Goal: Transaction & Acquisition: Book appointment/travel/reservation

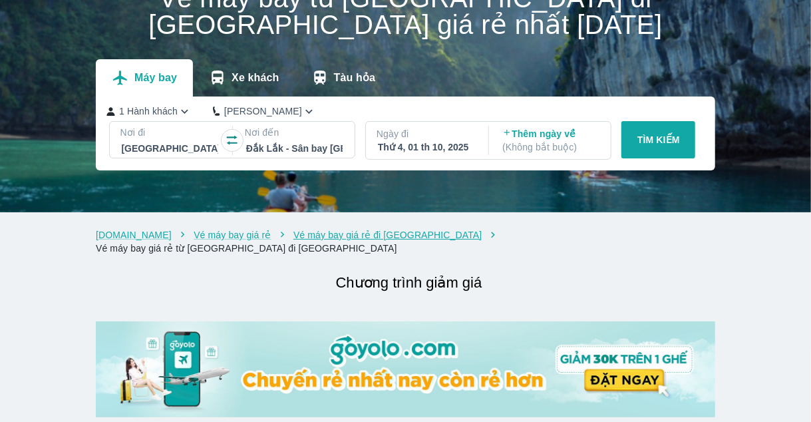
scroll to position [66, 0]
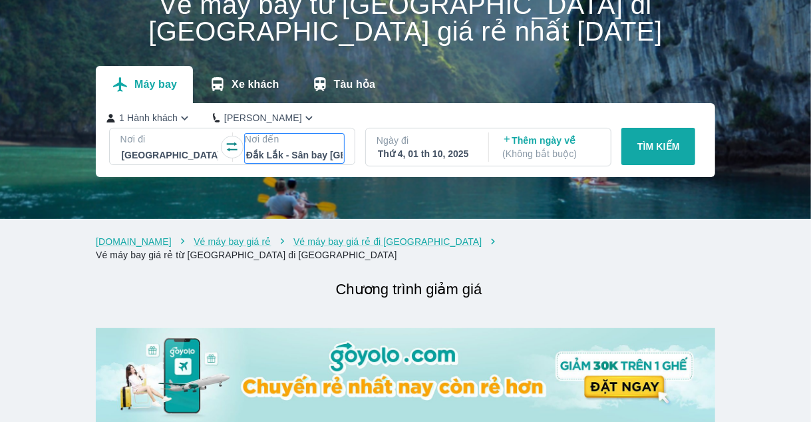
click at [305, 159] on div at bounding box center [294, 155] width 96 height 16
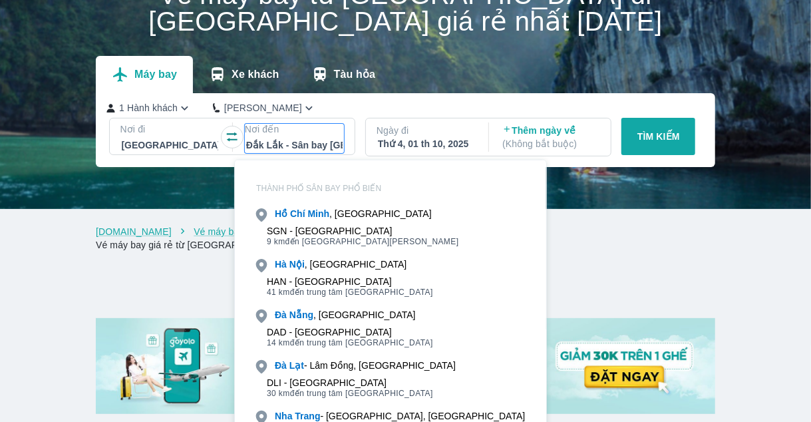
click at [307, 139] on div at bounding box center [294, 145] width 96 height 16
click at [223, 166] on div "1 Hành khách Phổ Thông Nơi đi [GEOGRAPHIC_DATA] - [GEOGRAPHIC_DATA] Select is f…" at bounding box center [405, 130] width 619 height 74
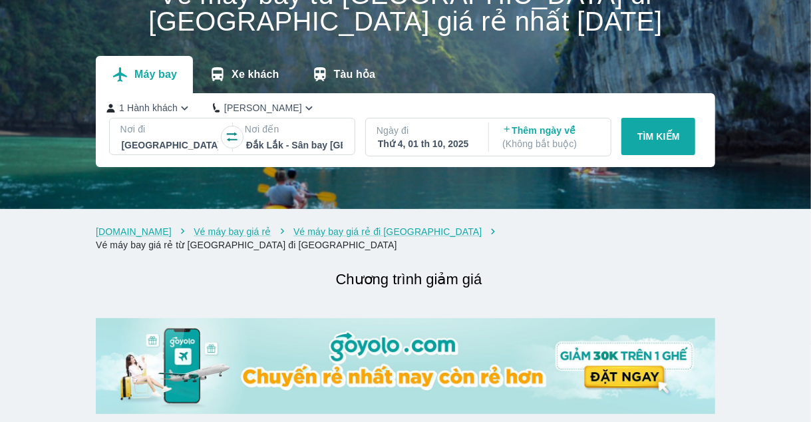
click at [665, 139] on p "TÌM KIẾM" at bounding box center [658, 136] width 43 height 13
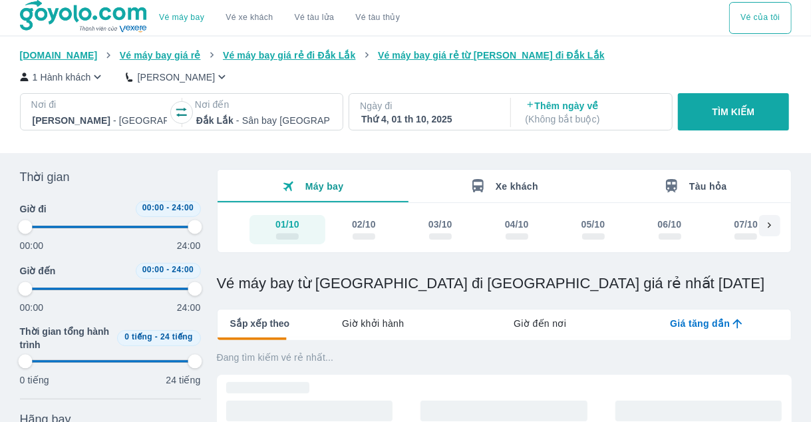
click at [460, 126] on div "Ngày đi Thứ 4, 01 th 10, 2025" at bounding box center [428, 112] width 158 height 37
click at [448, 118] on div "Thứ 4, 01 th 10, 2025" at bounding box center [428, 118] width 134 height 13
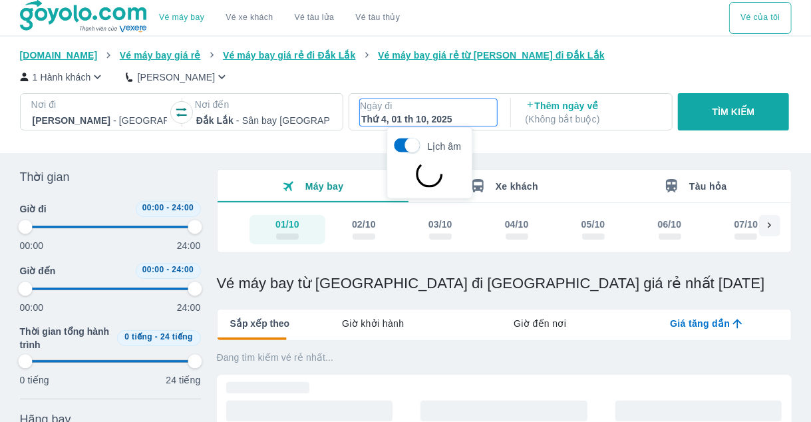
scroll to position [76, 0]
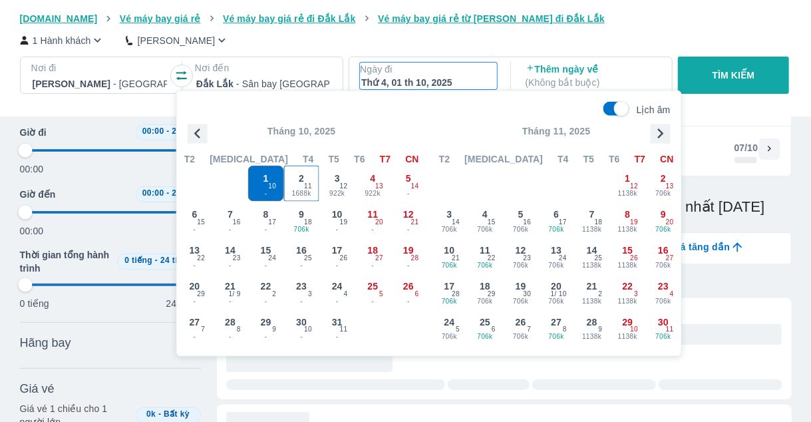
type input "97.9166666666667"
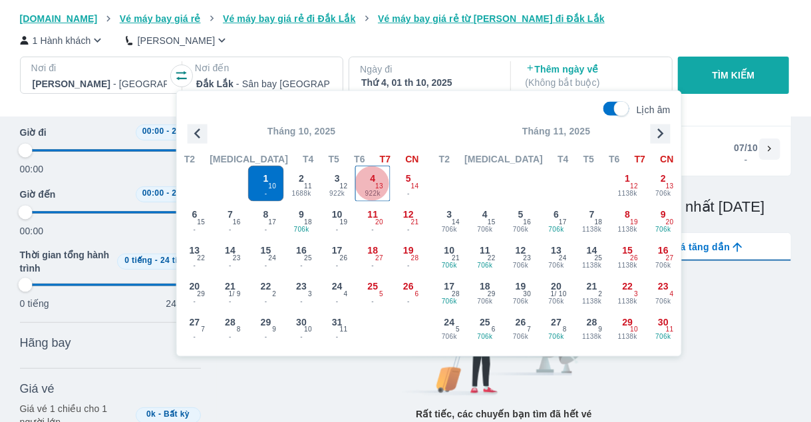
click at [378, 188] on span "13" at bounding box center [379, 186] width 8 height 11
type input "97.9166666666667"
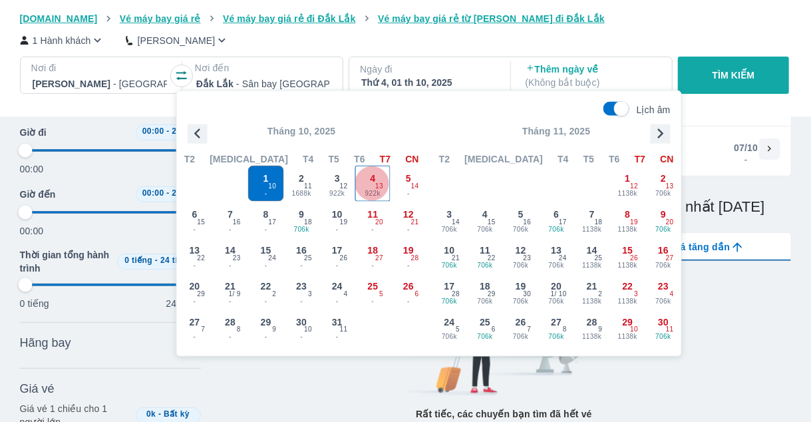
type input "97.9166666666667"
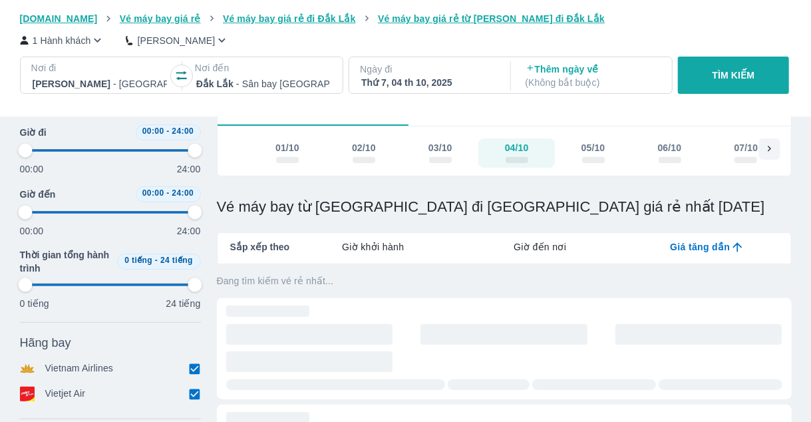
type input "97.9166666666667"
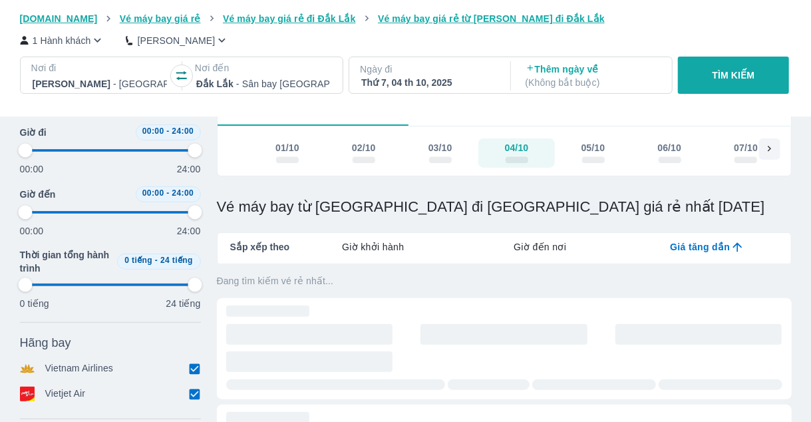
type input "97.9166666666667"
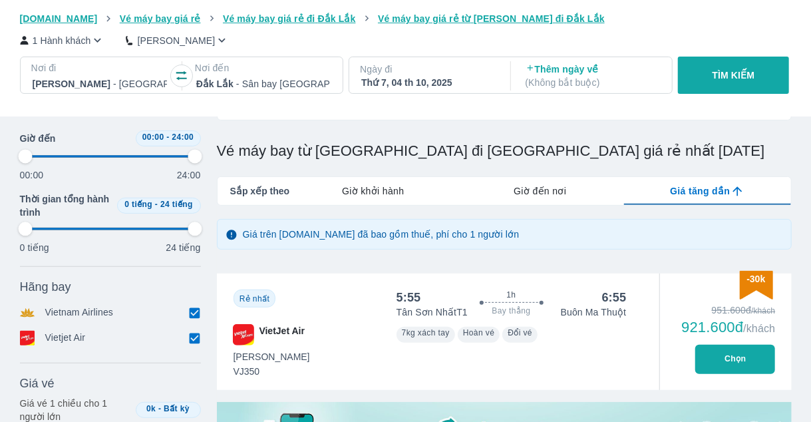
scroll to position [209, 0]
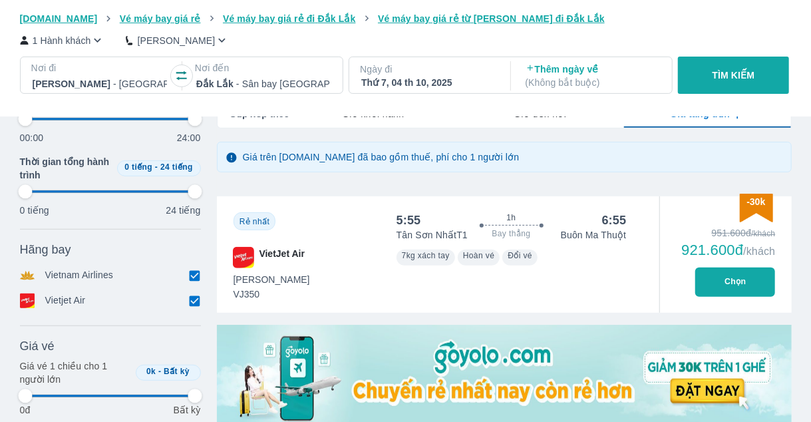
type input "97.9166666666667"
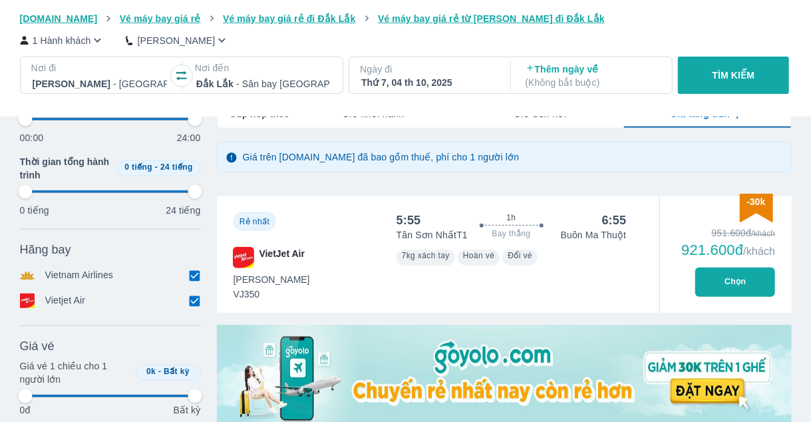
type input "97.9166666666667"
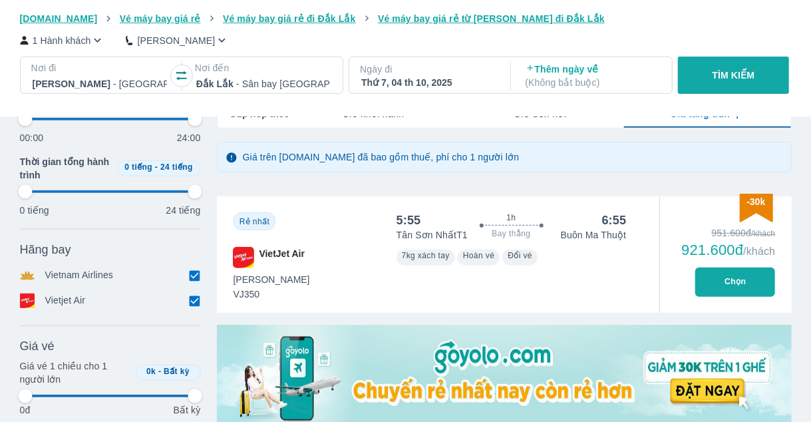
type input "97.9166666666667"
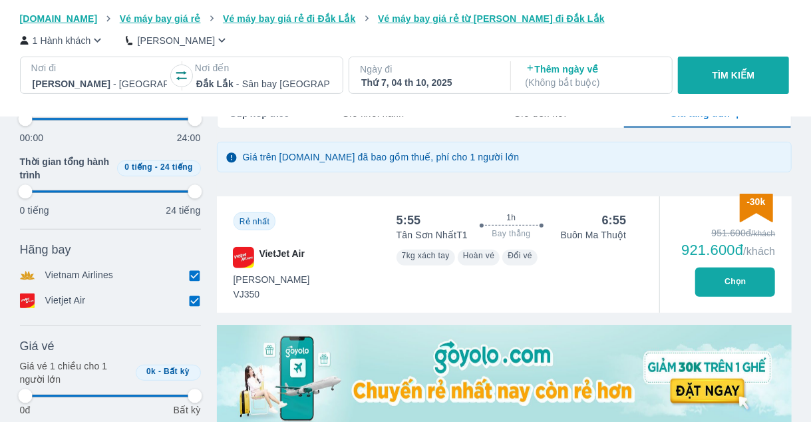
type input "97.9166666666667"
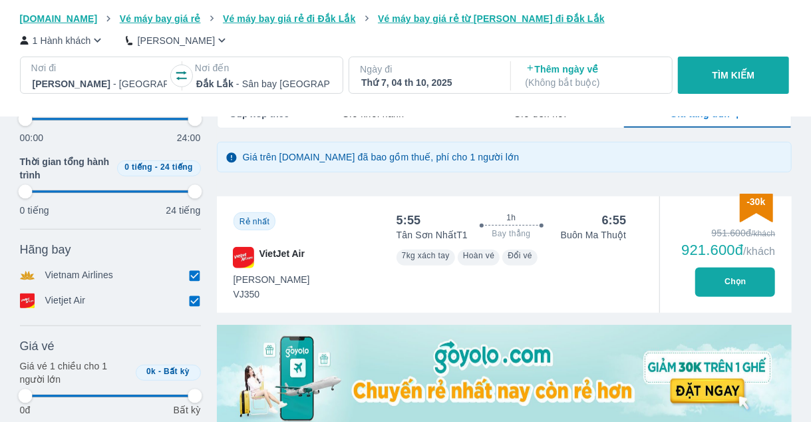
type input "97.9166666666667"
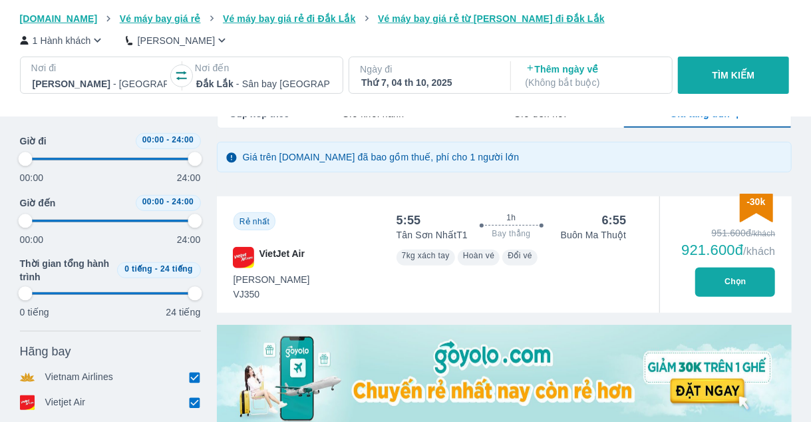
type input "97.9166666666667"
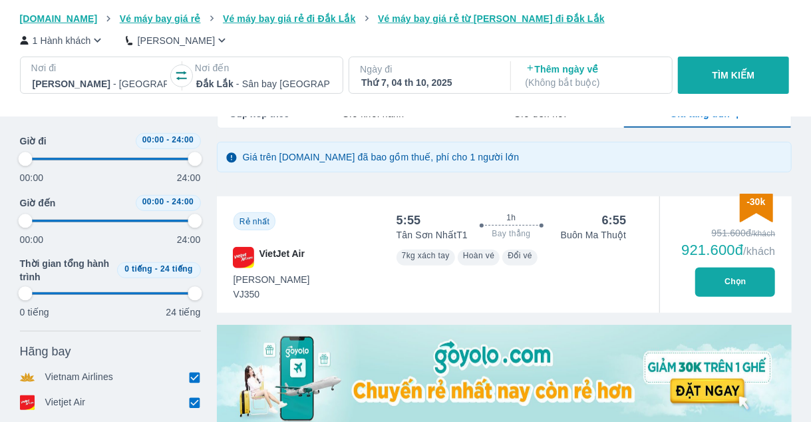
type input "97.9166666666667"
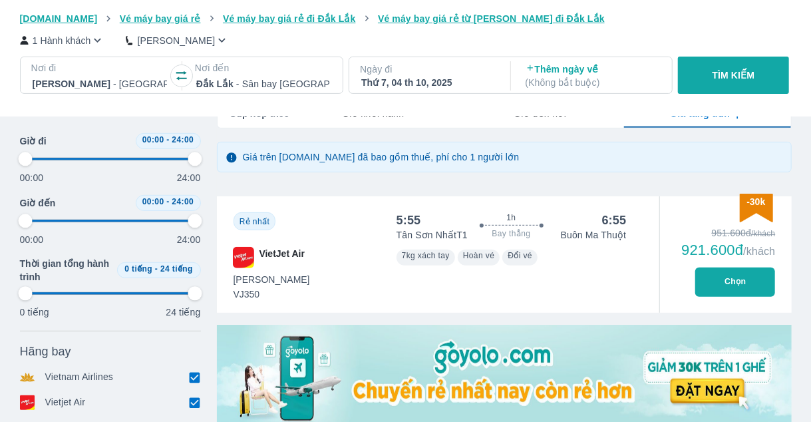
type input "97.9166666666667"
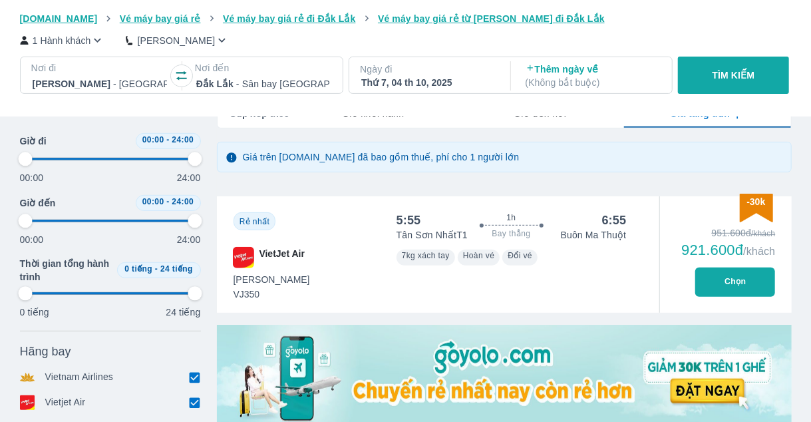
type input "97.9166666666667"
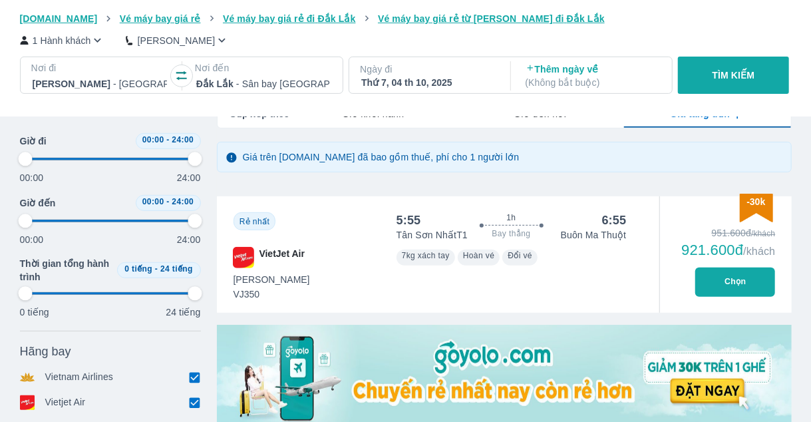
type input "97.9166666666667"
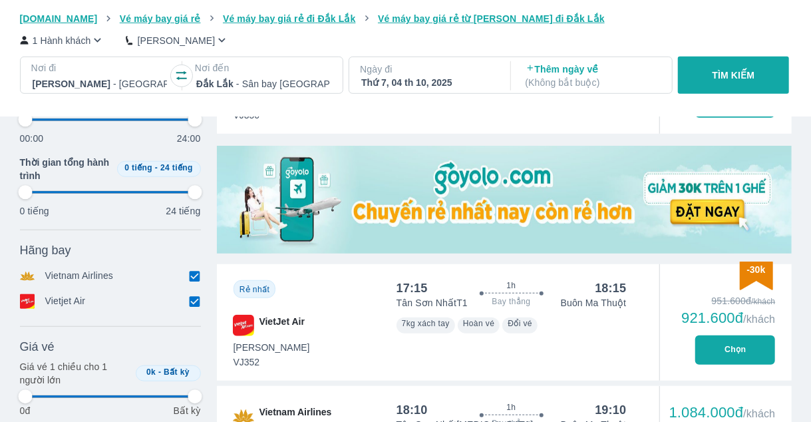
scroll to position [542, 0]
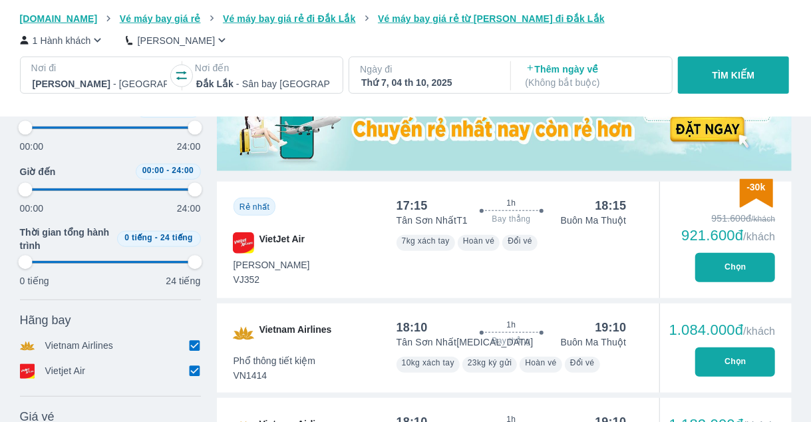
type input "97.9166666666667"
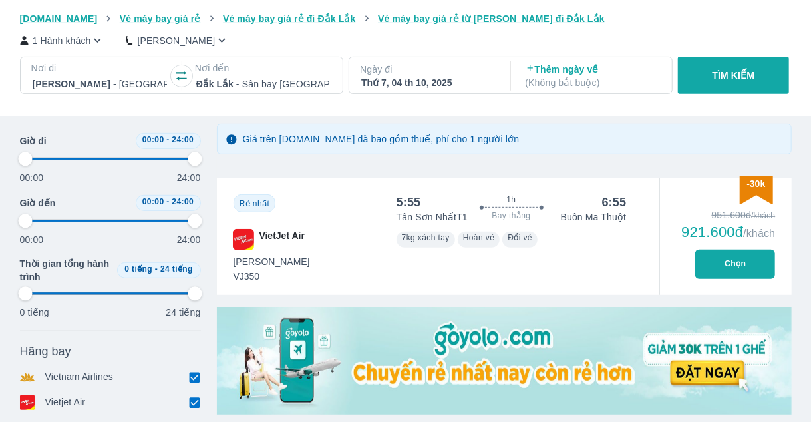
type input "97.9166666666667"
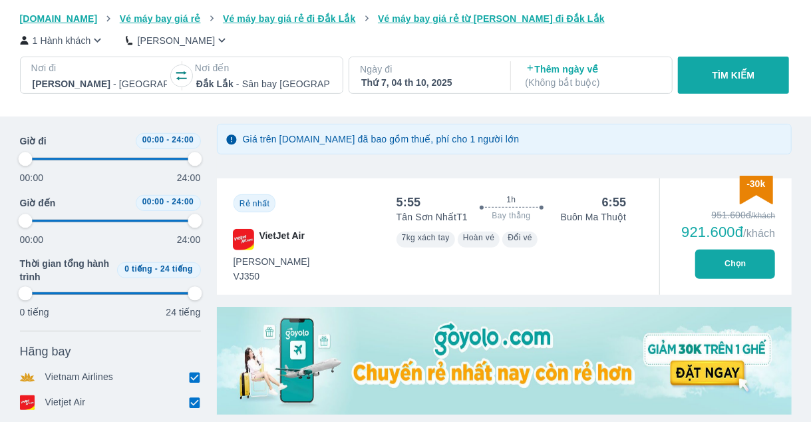
type input "97.9166666666667"
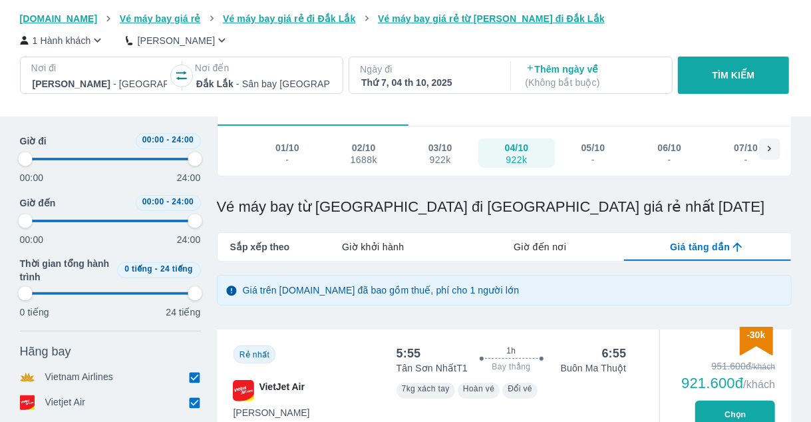
type input "97.9166666666667"
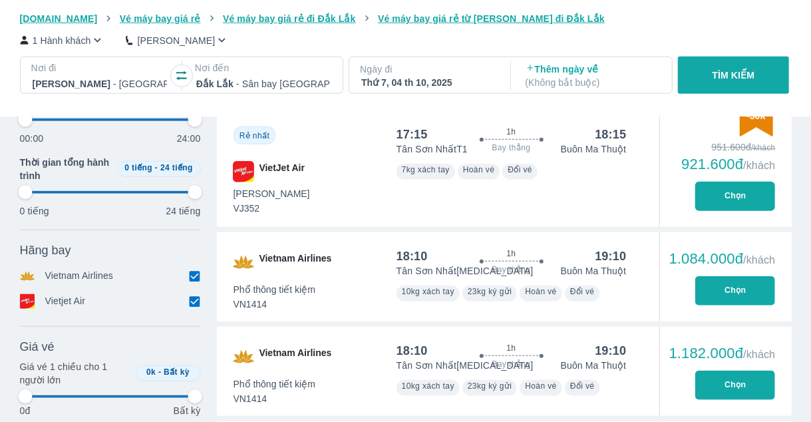
type input "97.9166666666667"
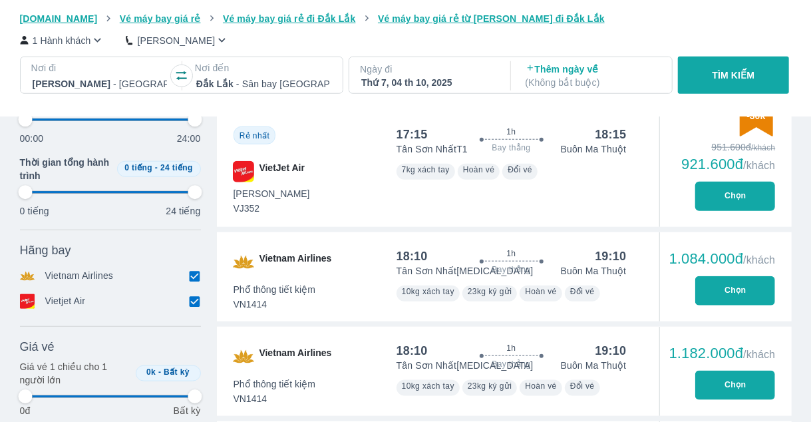
type input "97.9166666666667"
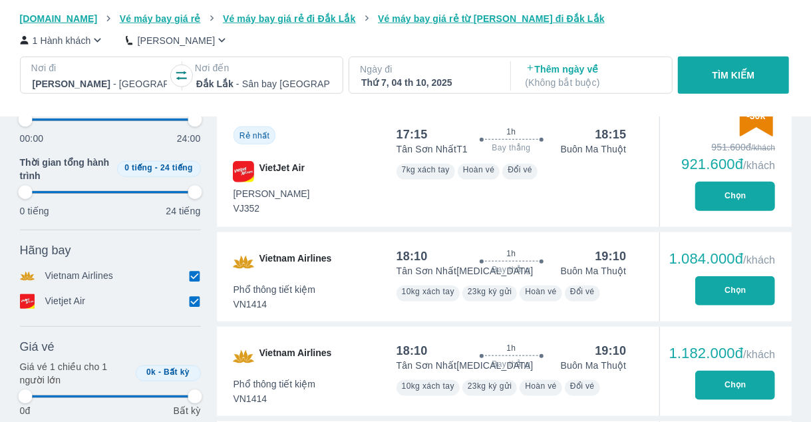
type input "97.9166666666667"
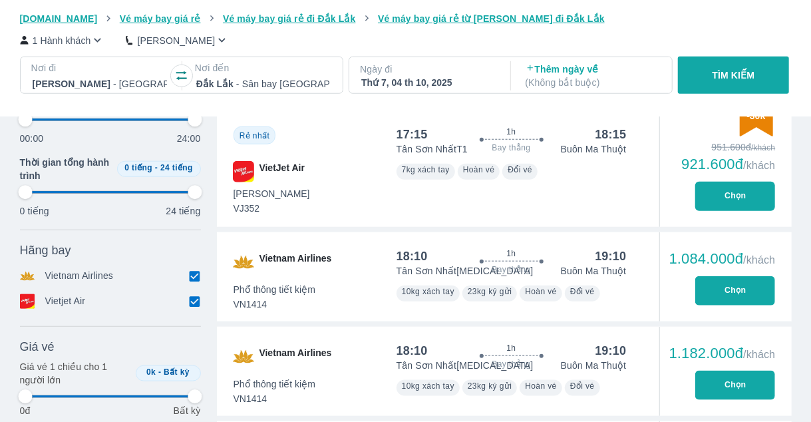
type input "97.9166666666667"
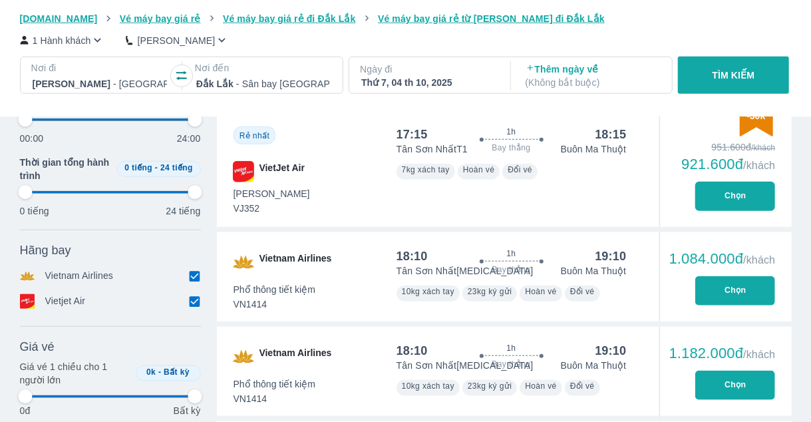
type input "97.9166666666667"
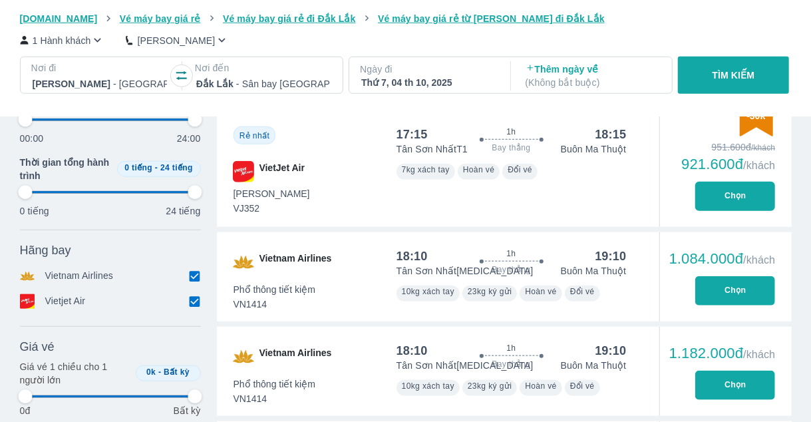
type input "97.9166666666667"
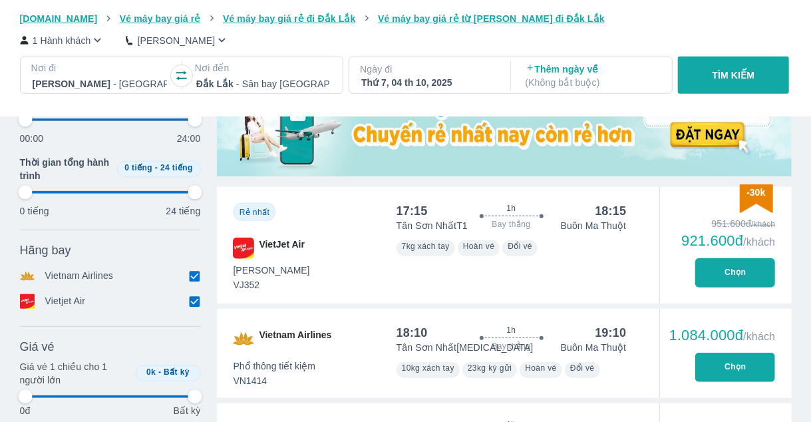
scroll to position [665, 0]
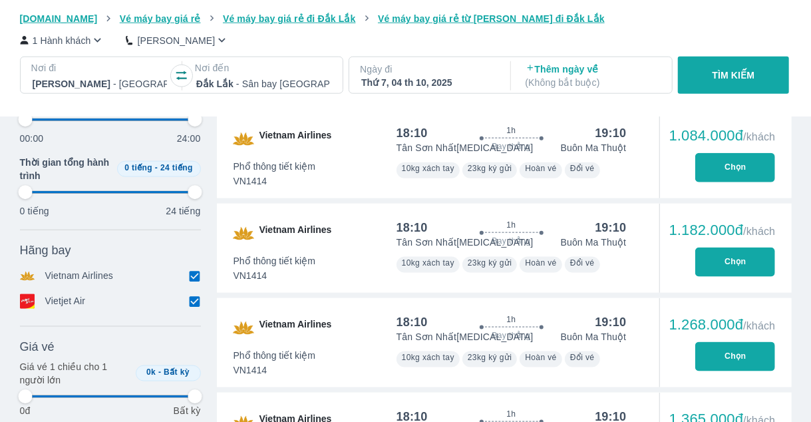
type input "97.9166666666667"
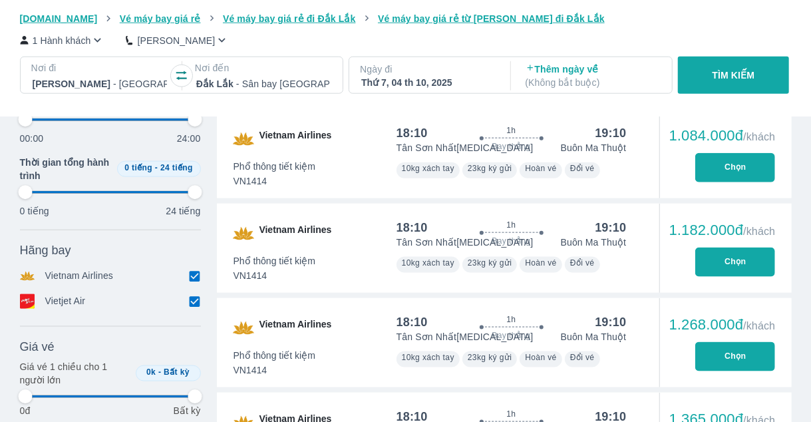
type input "97.9166666666667"
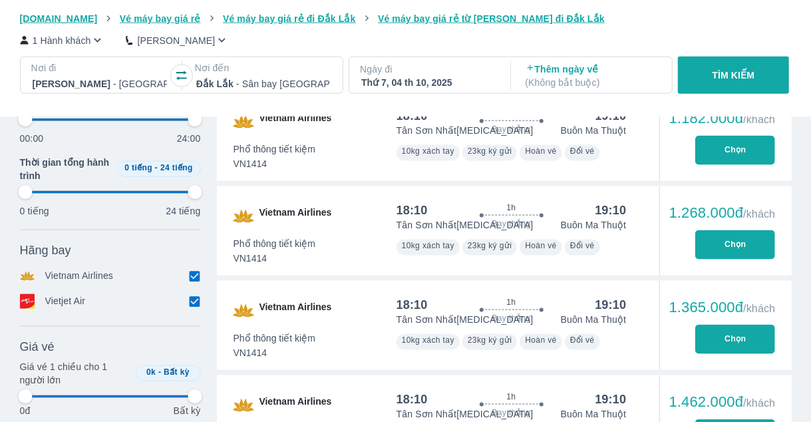
scroll to position [864, 0]
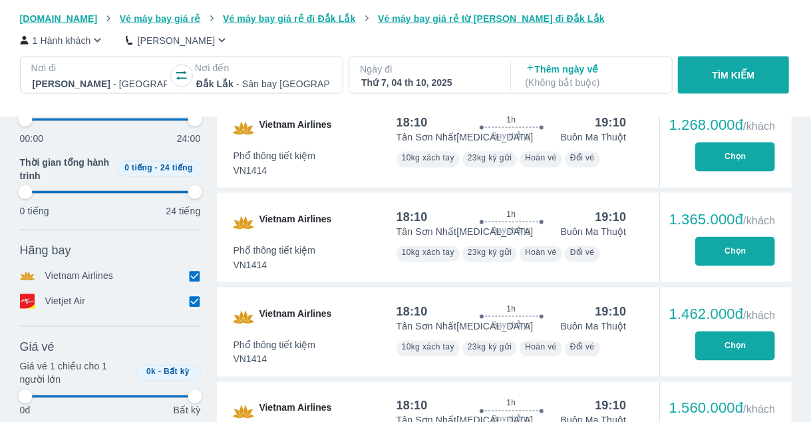
type input "97.9166666666667"
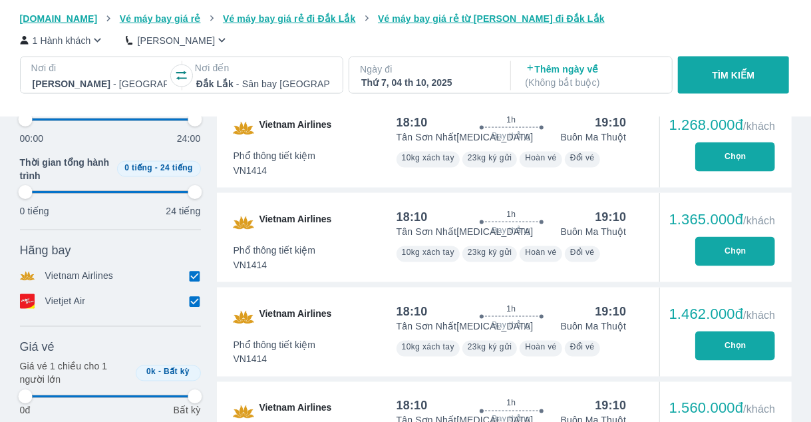
type input "97.9166666666667"
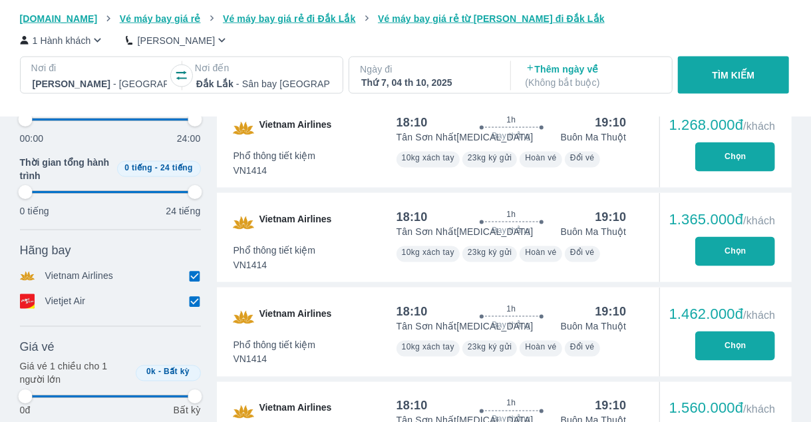
type input "97.9166666666667"
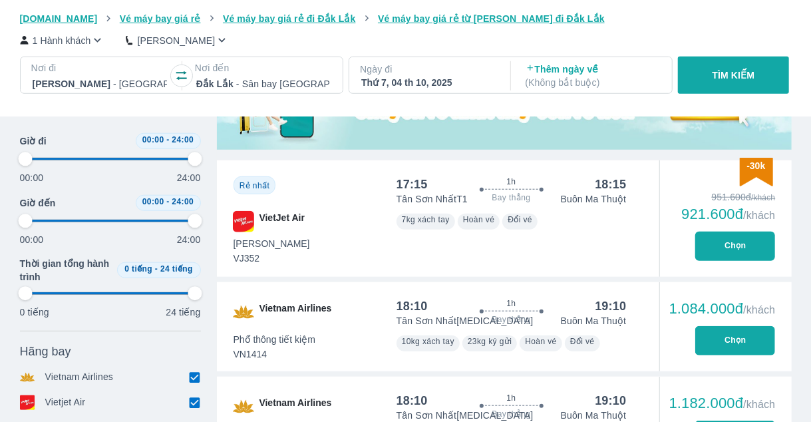
scroll to position [359, 0]
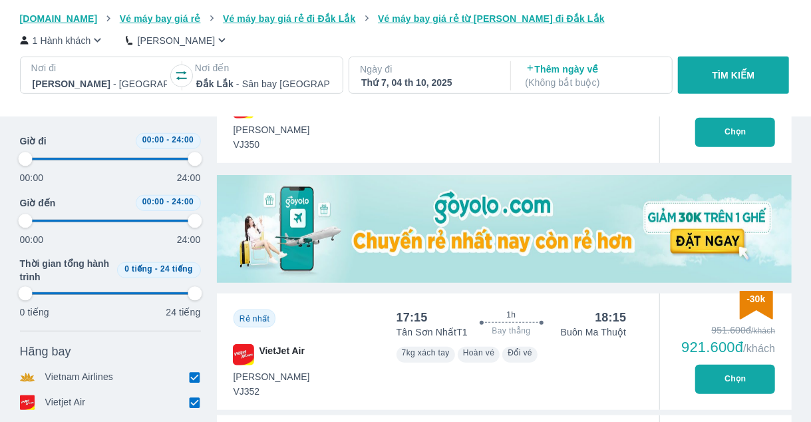
type input "97.9166666666667"
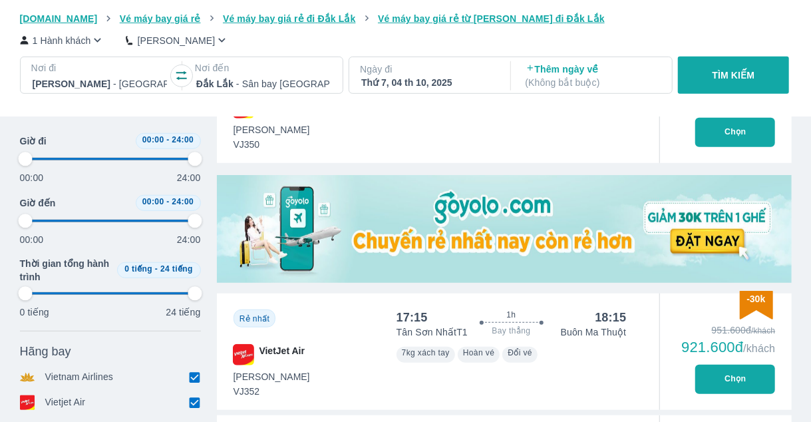
type input "97.9166666666667"
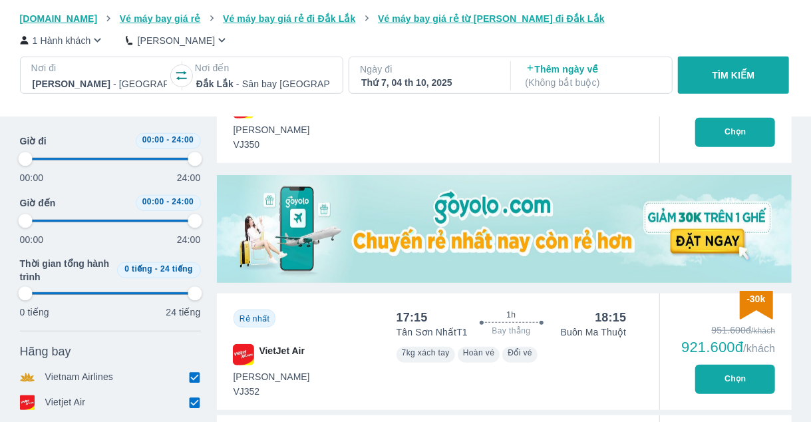
type input "97.9166666666667"
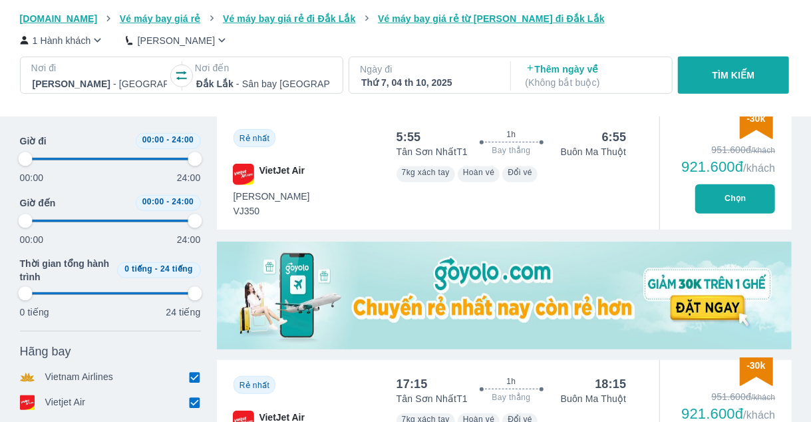
scroll to position [0, 0]
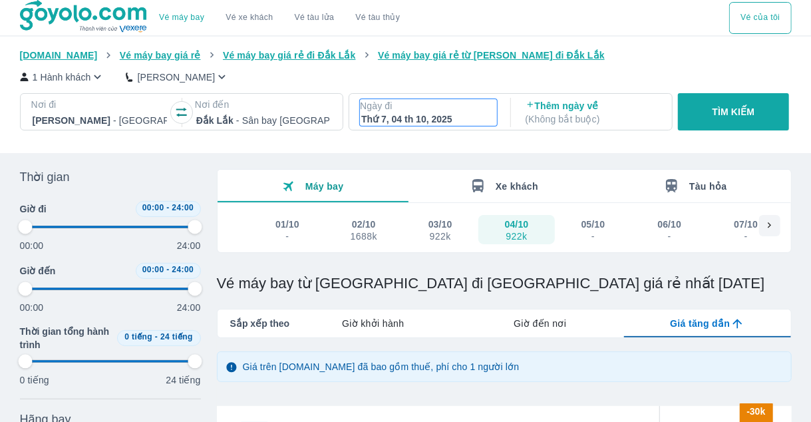
click at [442, 111] on p "Ngày đi" at bounding box center [428, 105] width 137 height 13
type input "97.9166666666667"
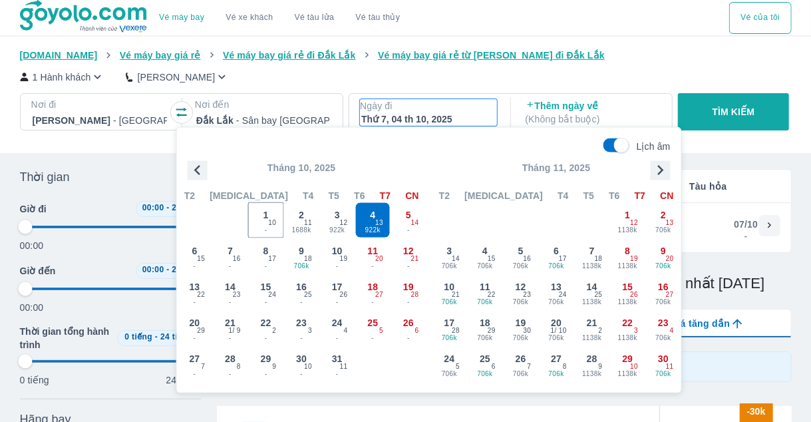
scroll to position [76, 0]
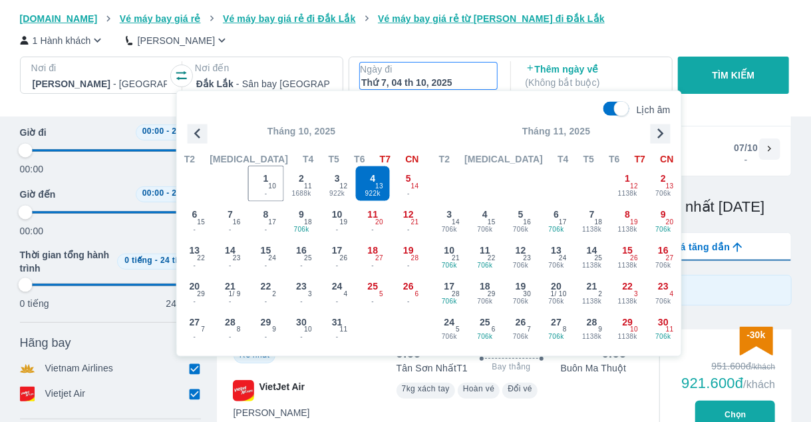
type input "97.9166666666667"
click at [344, 187] on span "12" at bounding box center [344, 186] width 8 height 11
type input "97.9166666666667"
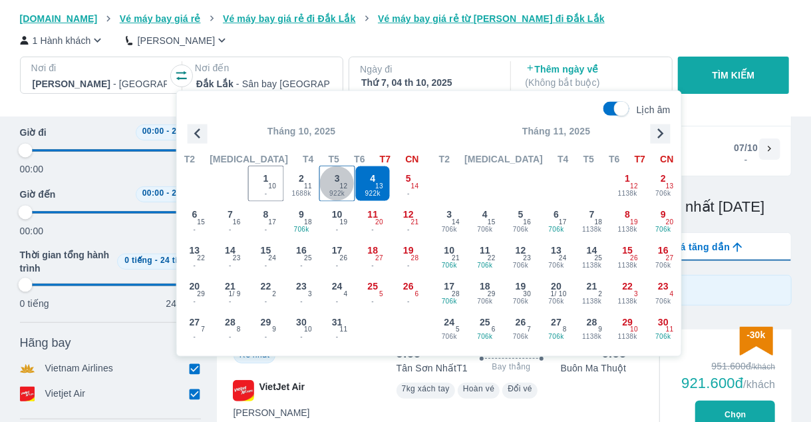
type input "97.9166666666667"
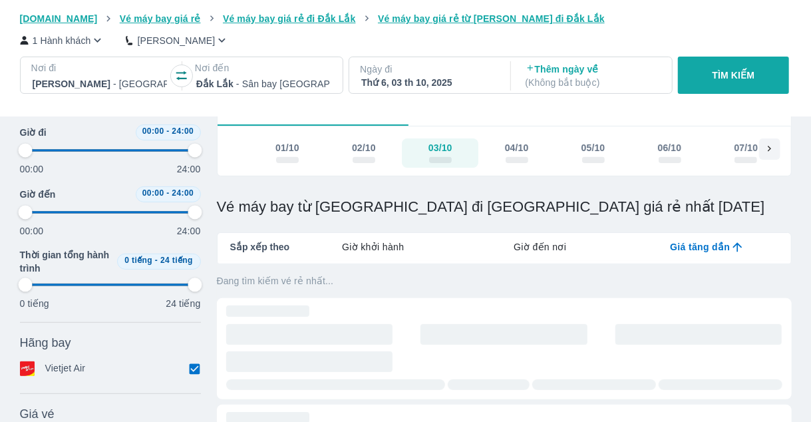
type input "97.9166666666667"
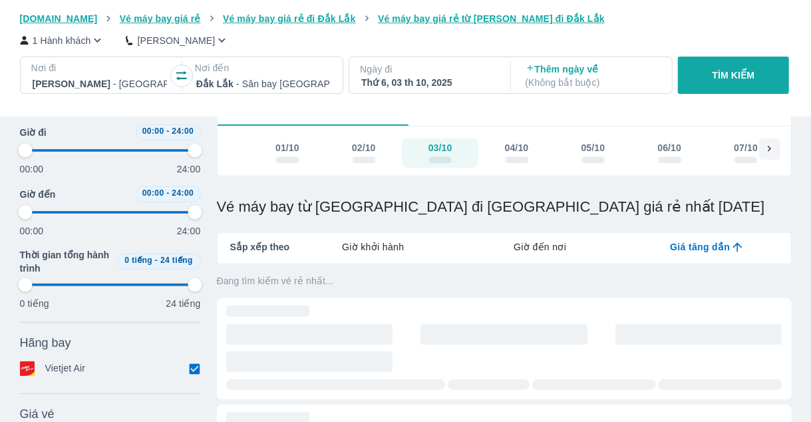
type input "97.9166666666667"
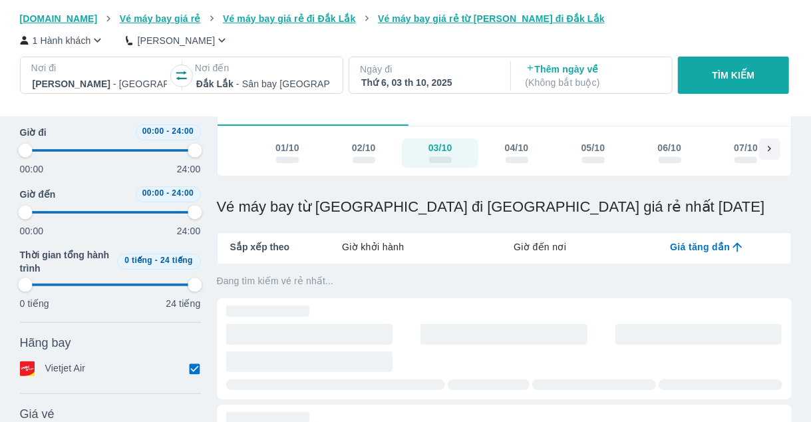
type input "97.9166666666667"
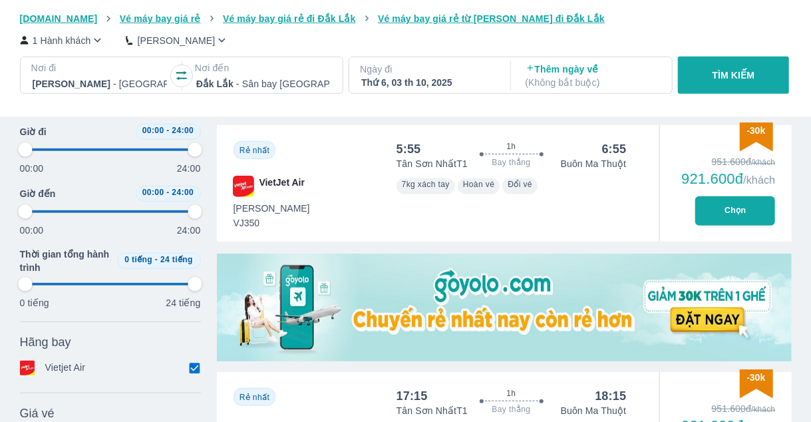
type input "97.9166666666667"
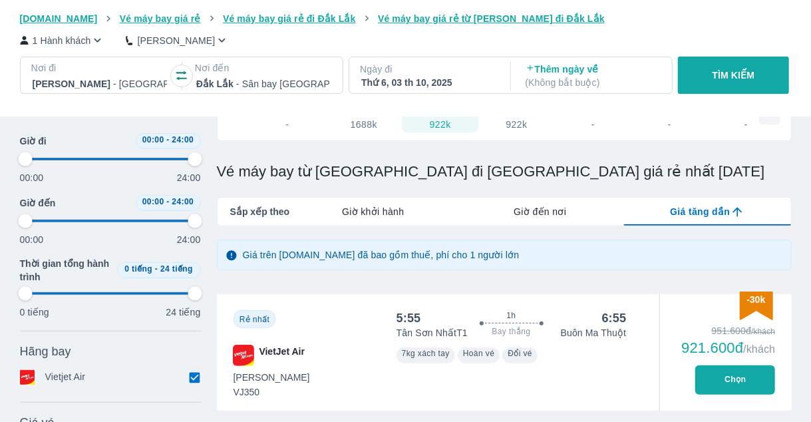
scroll to position [15, 0]
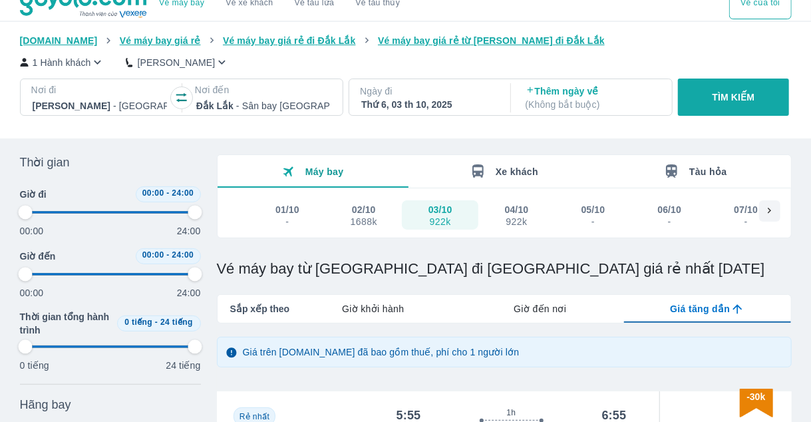
type input "97.9166666666667"
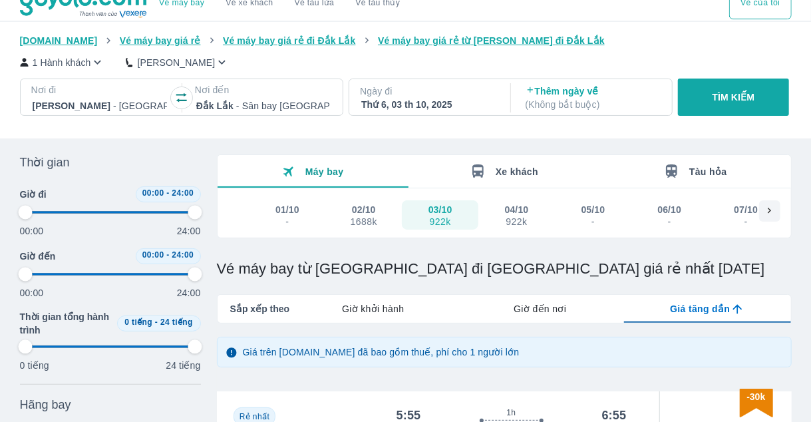
type input "97.9166666666667"
click at [416, 106] on div "Thứ 6, 03 th 10, 2025" at bounding box center [428, 104] width 134 height 13
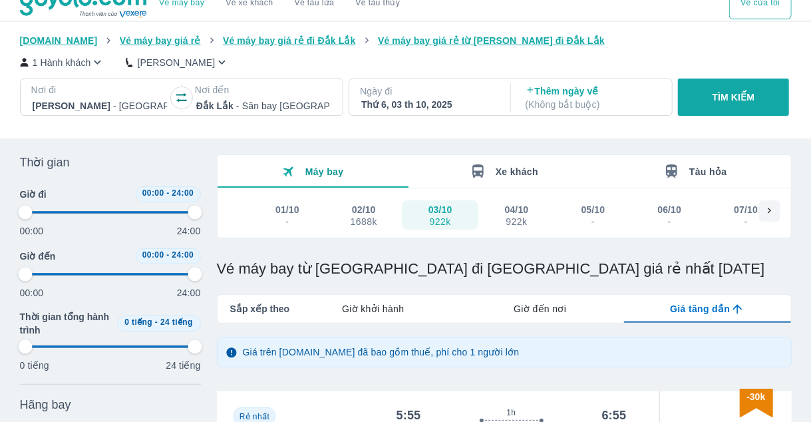
type input "97.9166666666667"
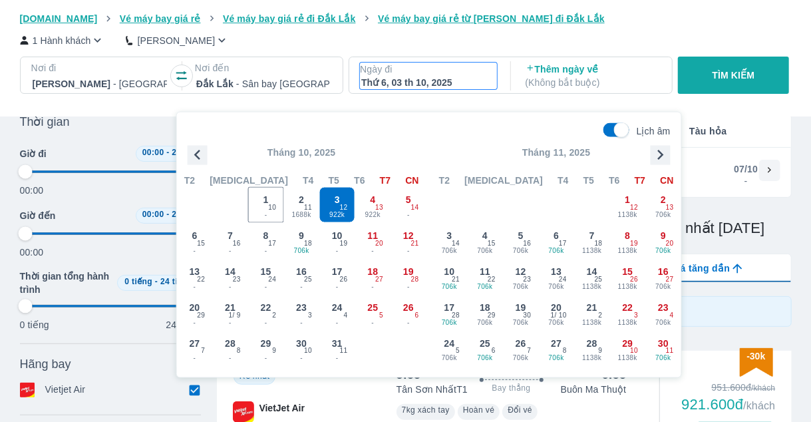
scroll to position [76, 0]
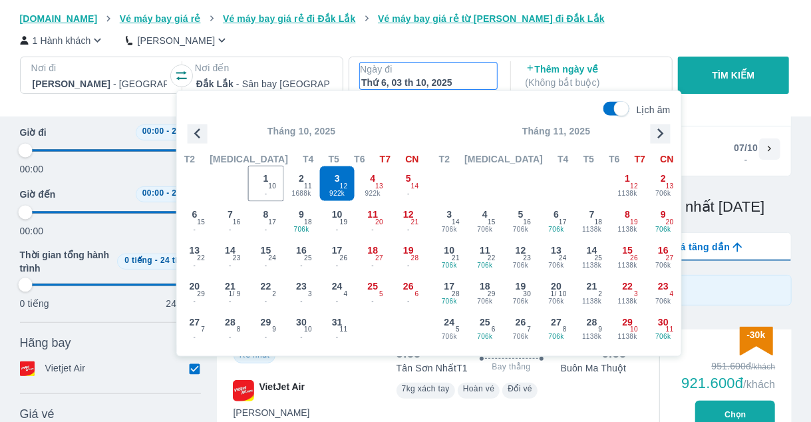
type input "97.9166666666667"
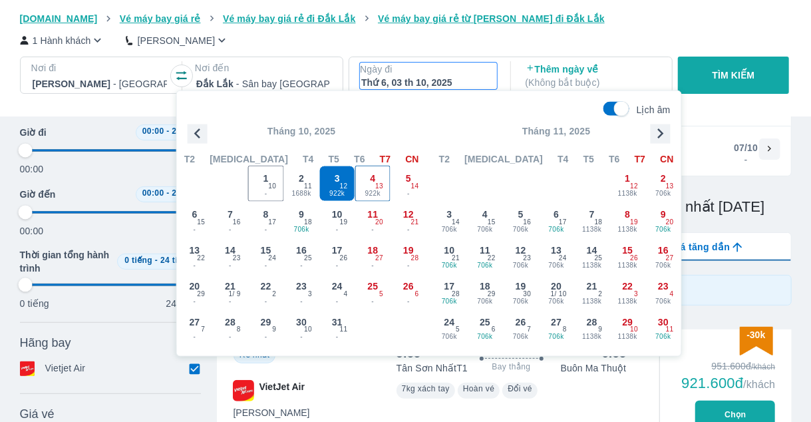
type input "97.9166666666667"
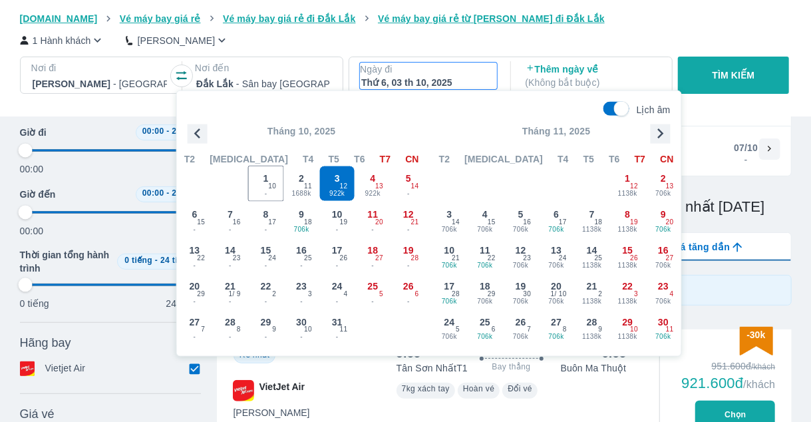
type input "97.9166666666667"
click at [332, 192] on span "922k" at bounding box center [337, 193] width 35 height 11
type input "97.9166666666667"
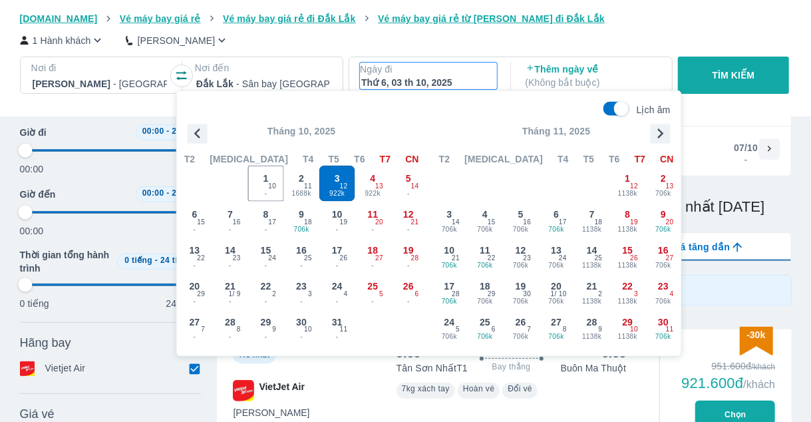
type input "97.9166666666667"
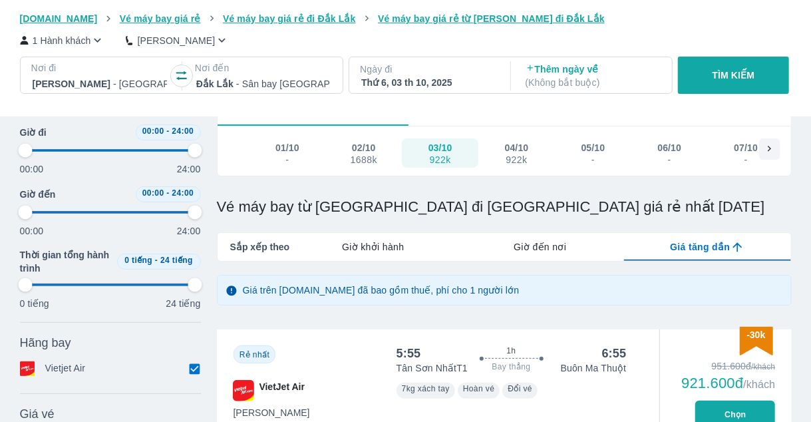
type input "97.9166666666667"
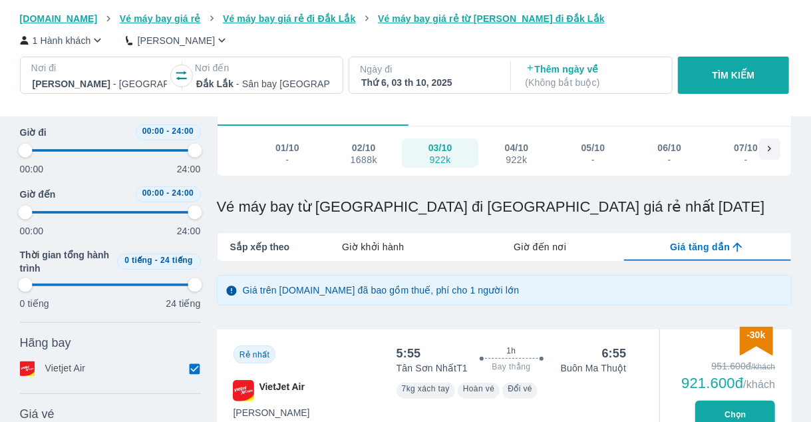
type input "97.9166666666667"
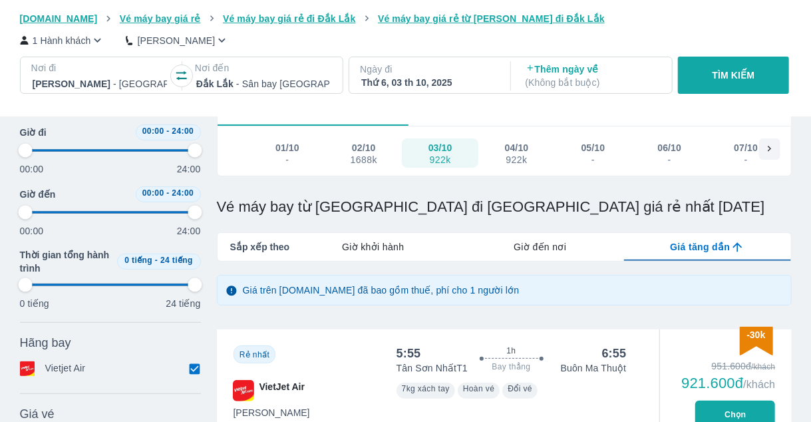
type input "97.9166666666667"
click at [521, 159] on div "922k" at bounding box center [516, 159] width 23 height 11
type input "97.9166666666667"
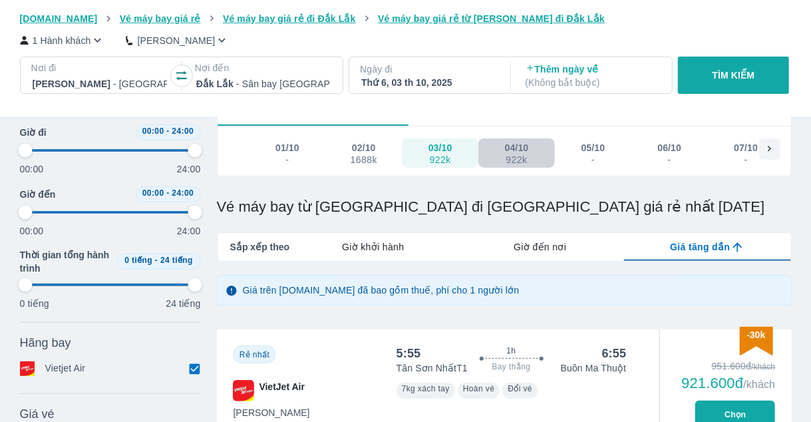
type input "97.9166666666667"
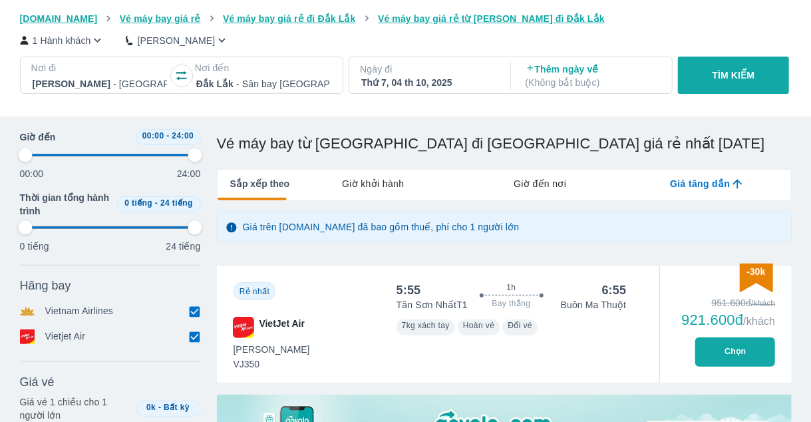
scroll to position [142, 0]
